Goal: Go to known website: Access a specific website the user already knows

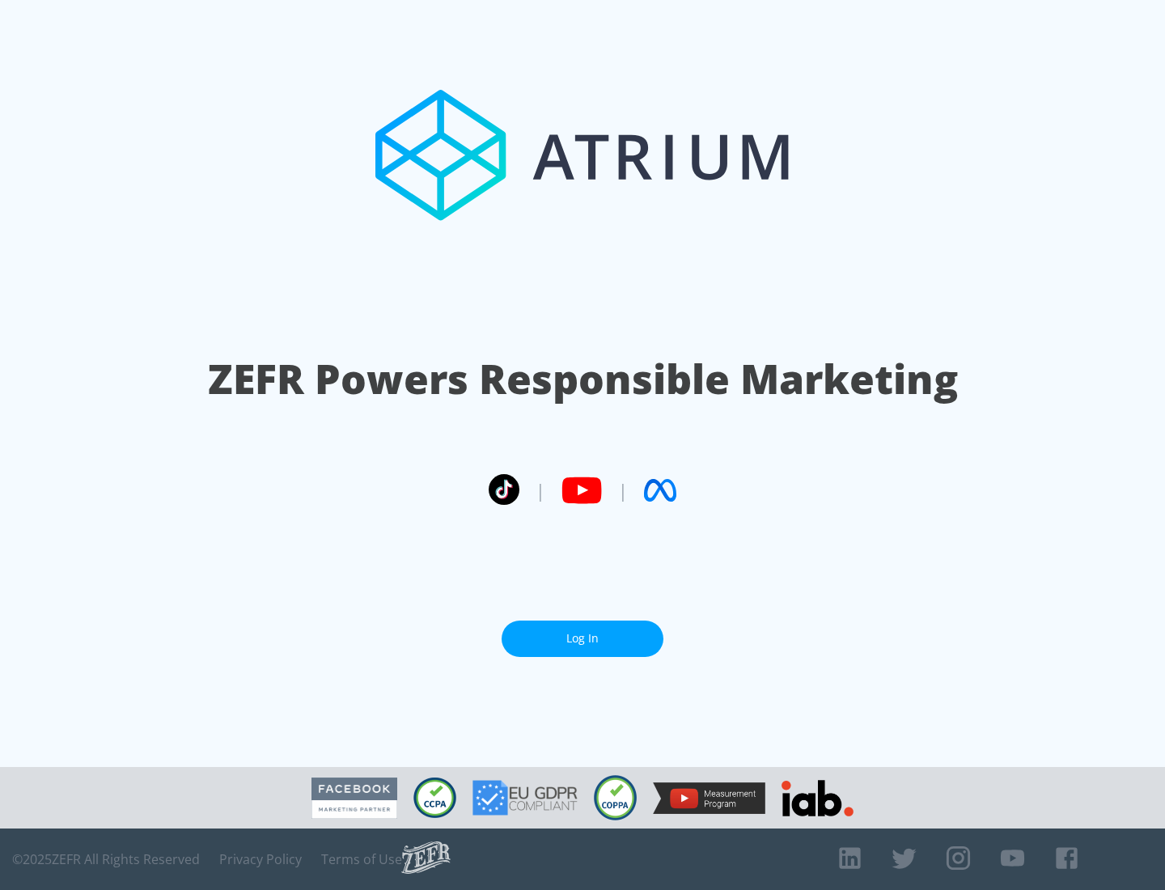
click at [583, 638] on link "Log In" at bounding box center [583, 639] width 162 height 36
